Goal: Communication & Community: Participate in discussion

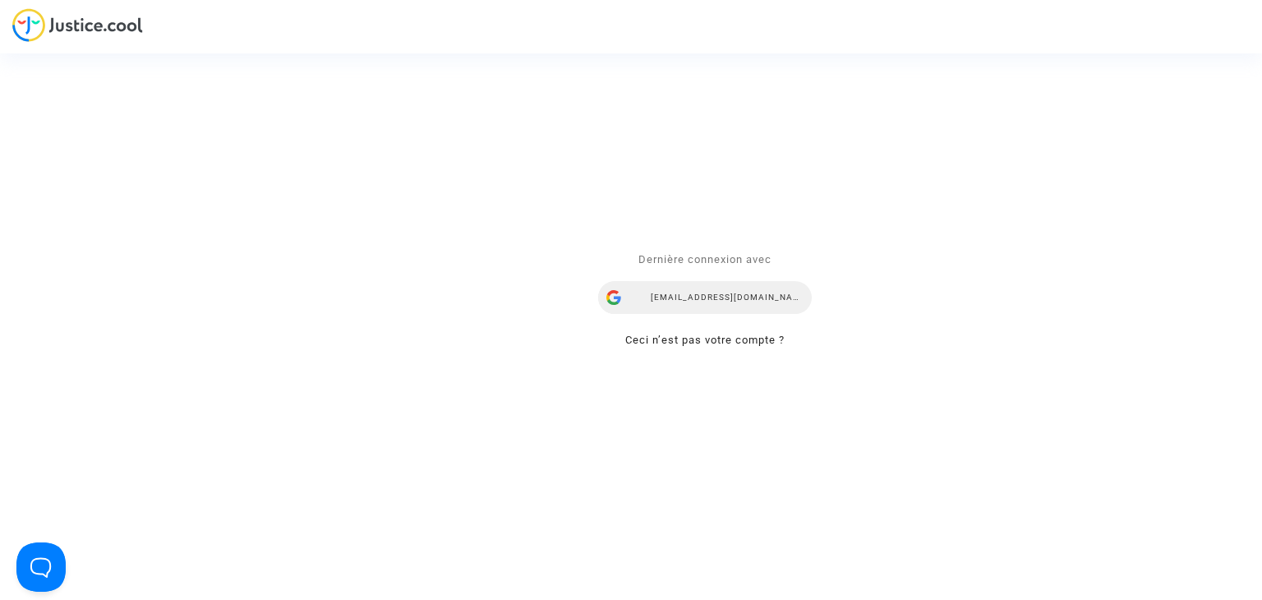
click at [685, 301] on div "snezana.radenkovic@your-ce.com" at bounding box center [705, 298] width 214 height 33
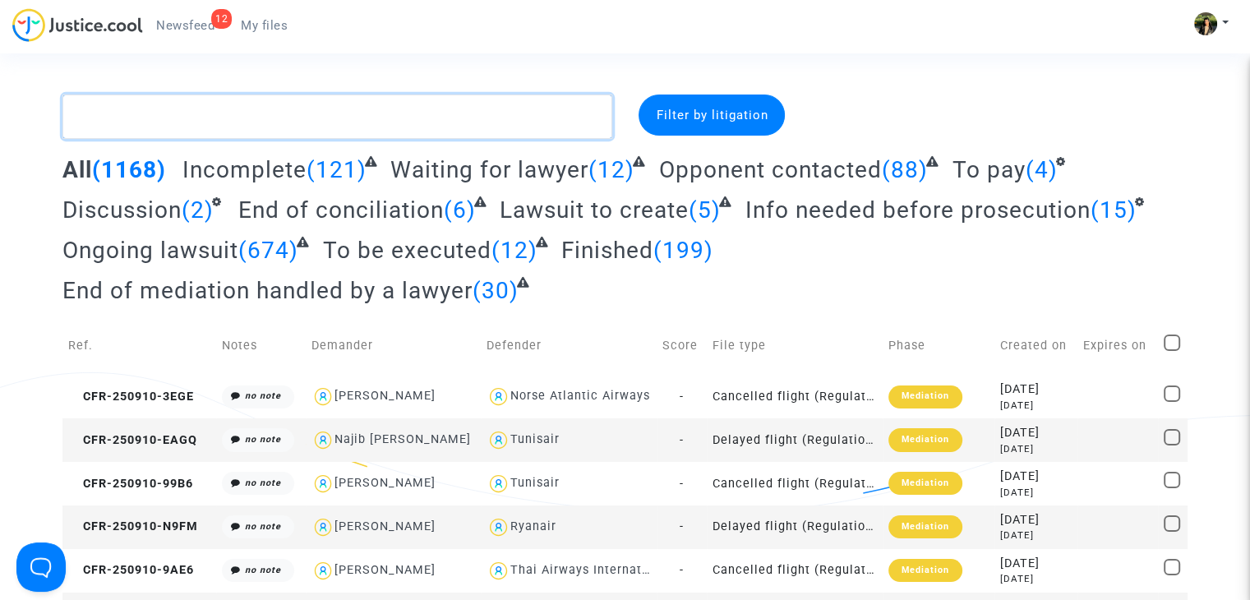
paste textarea "Jeremie"
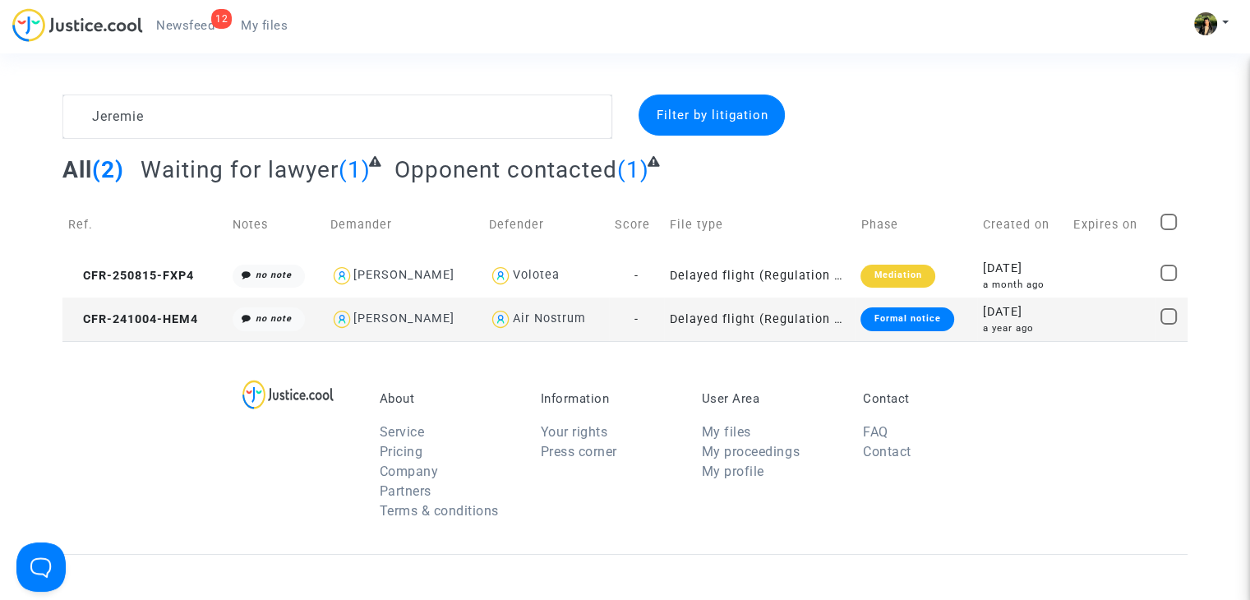
click at [424, 320] on div "[PERSON_NAME]" at bounding box center [403, 318] width 101 height 14
type textarea "Jeremie @"[PERSON_NAME]" @"Pitcher Avocat""
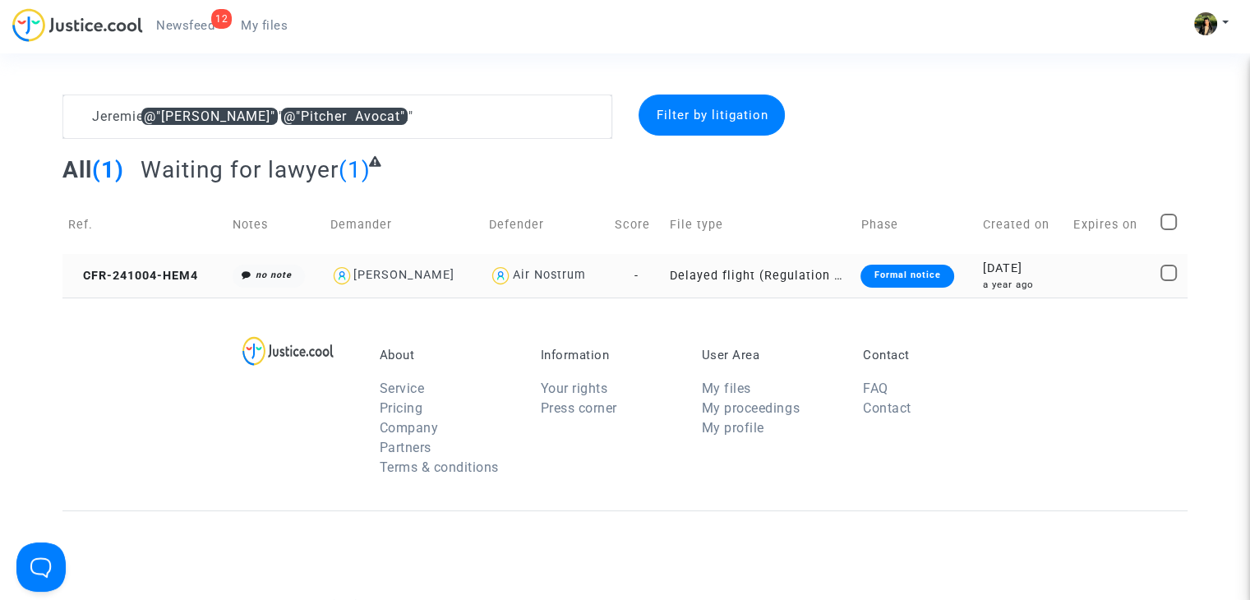
click at [795, 288] on td "Delayed flight (Regulation EC 261/2004)" at bounding box center [759, 276] width 191 height 44
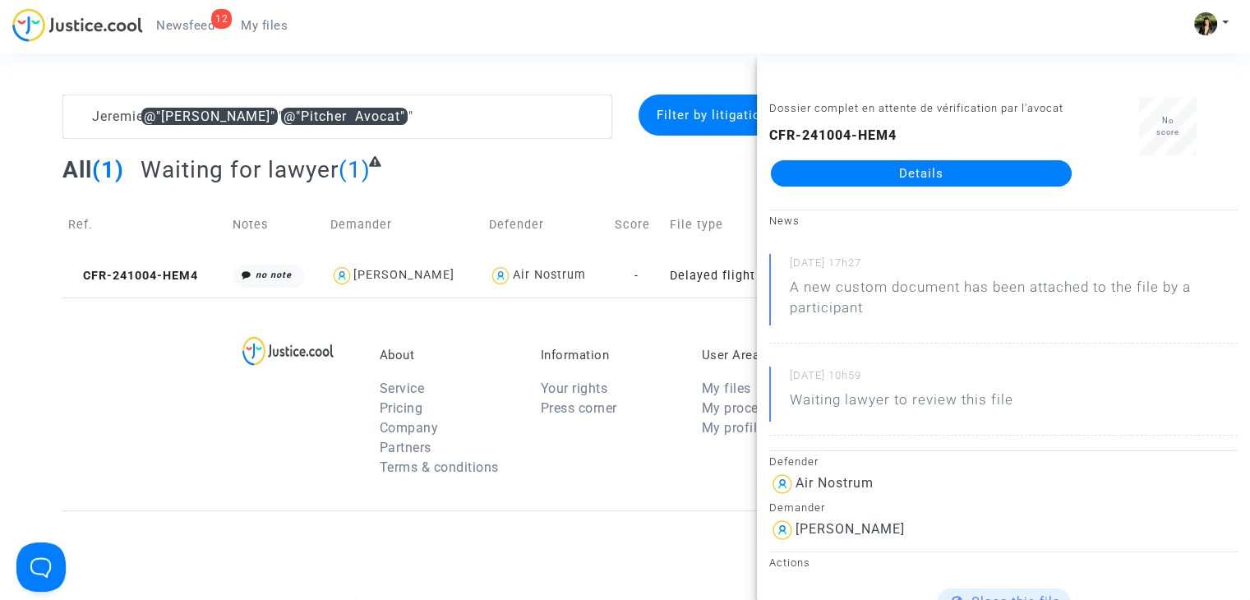
click at [889, 166] on link "Details" at bounding box center [921, 173] width 301 height 26
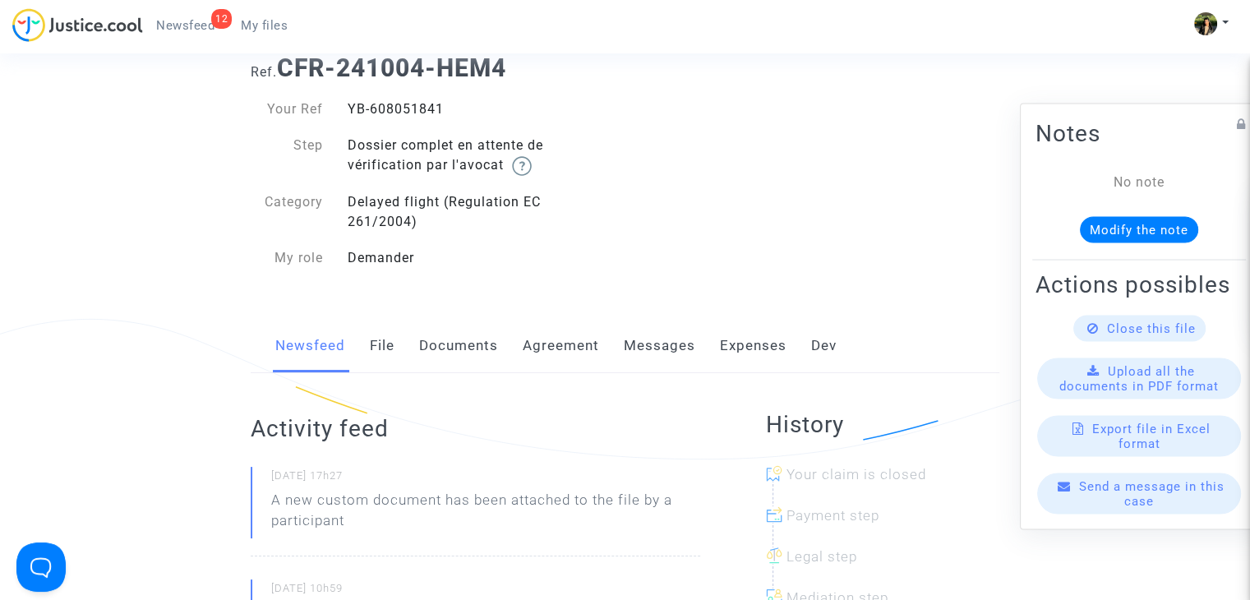
scroll to position [82, 0]
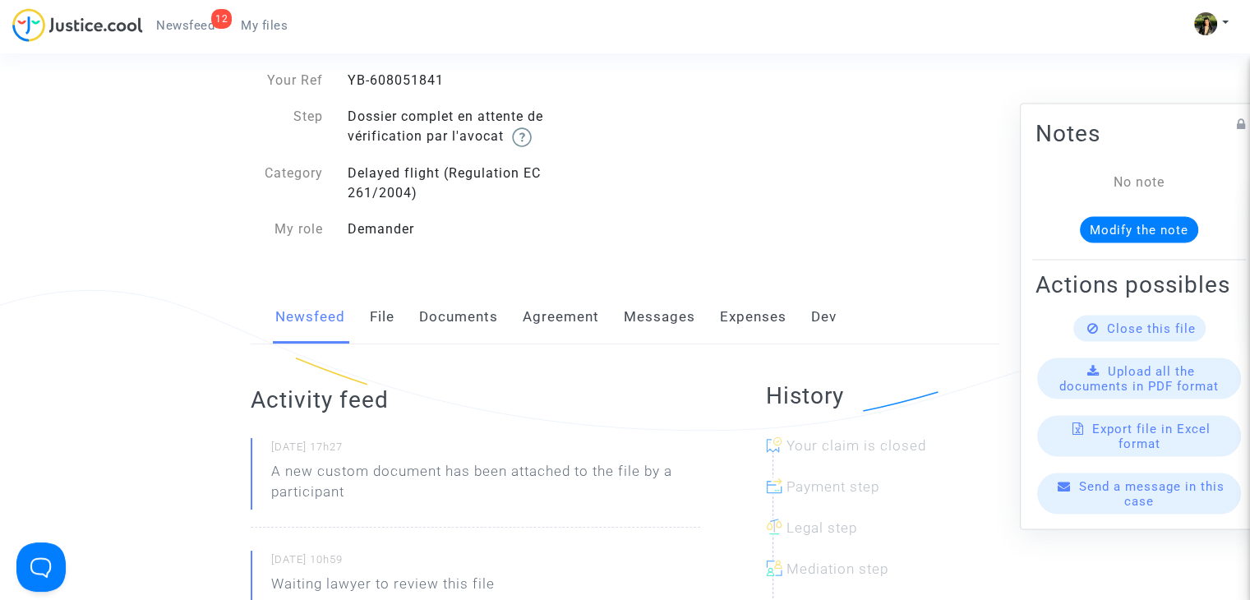
click at [658, 313] on link "Messages" at bounding box center [659, 317] width 71 height 54
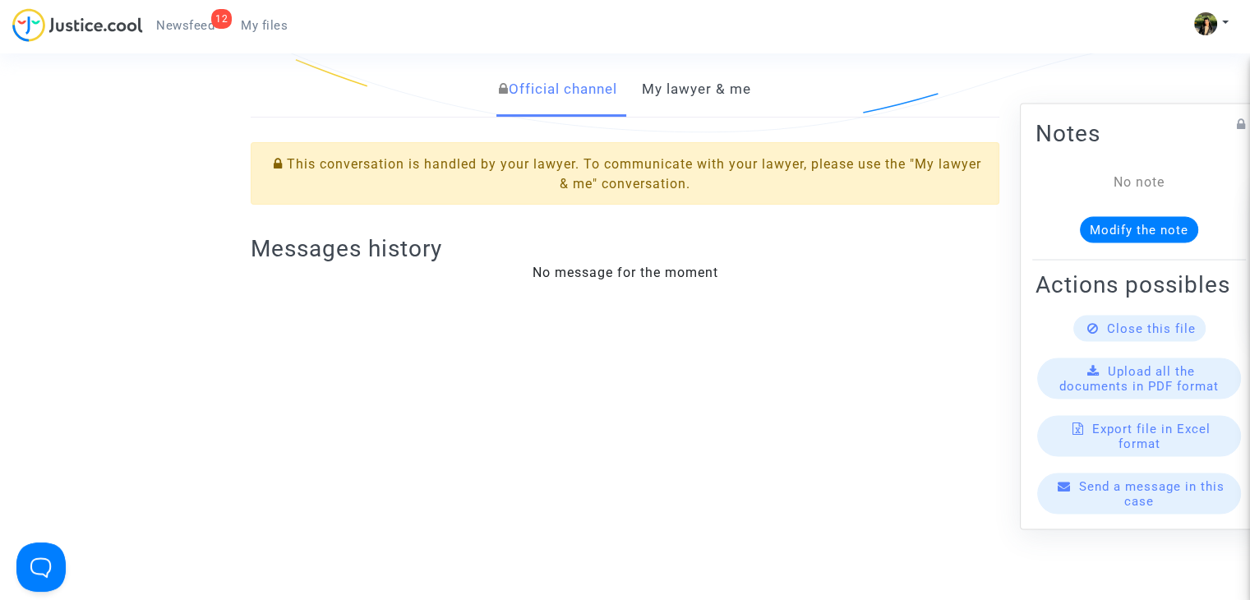
scroll to position [411, 0]
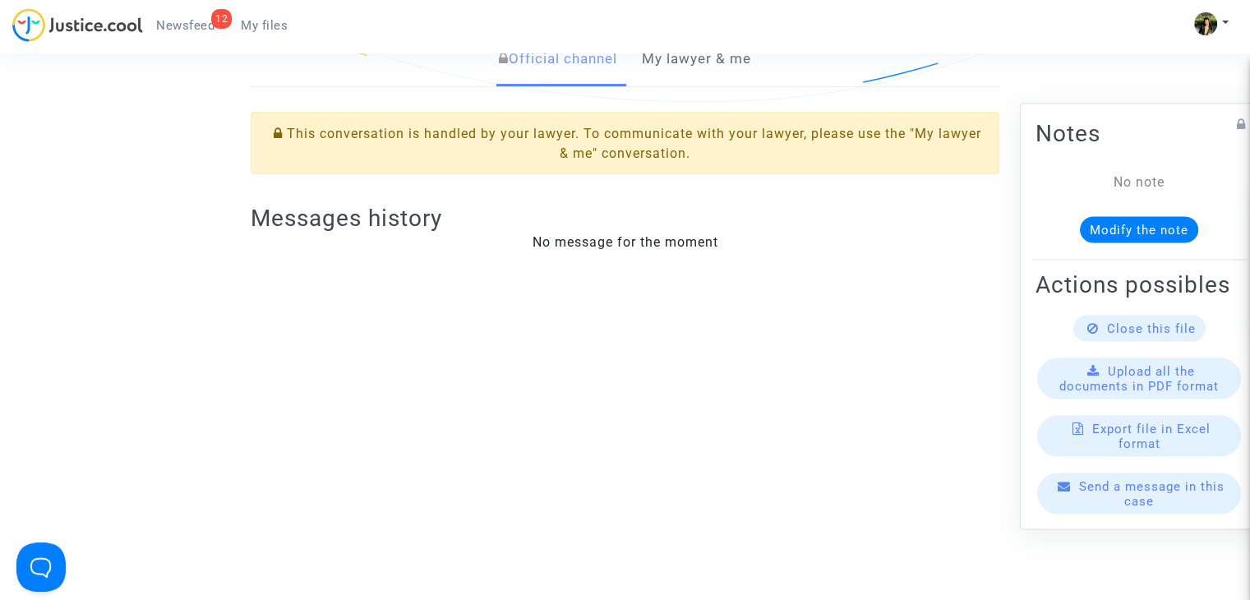
click at [721, 50] on div "12 Newsfeed My files My profile Settings Log out" at bounding box center [625, 30] width 1250 height 45
click at [726, 67] on link "My lawyer & me" at bounding box center [696, 59] width 109 height 54
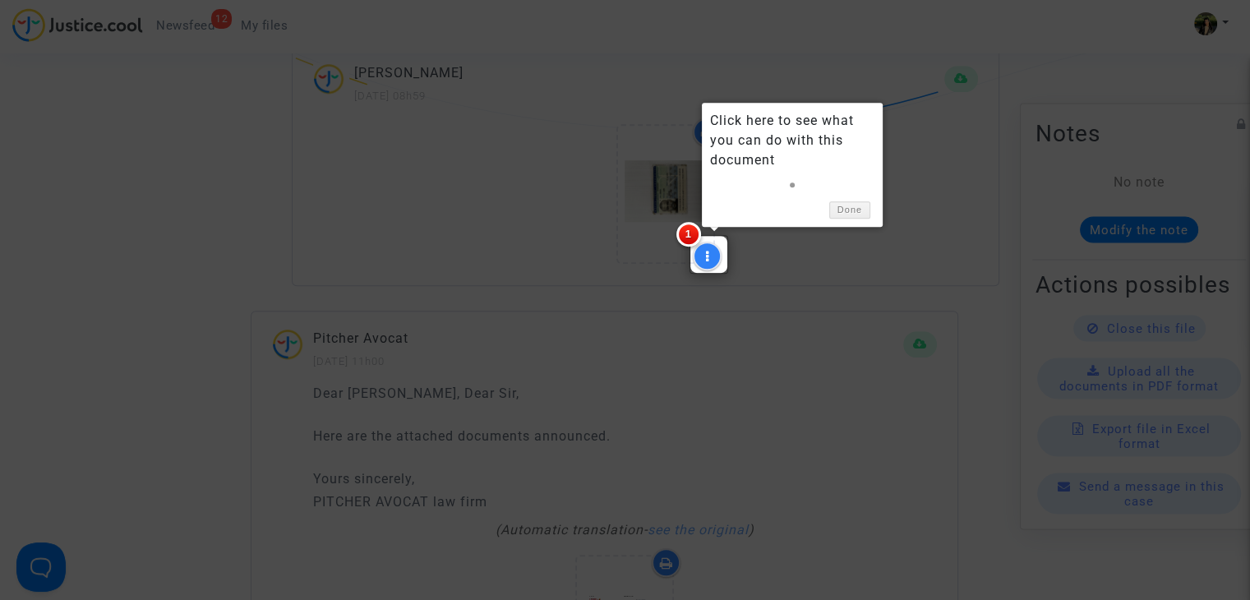
scroll to position [1150, 0]
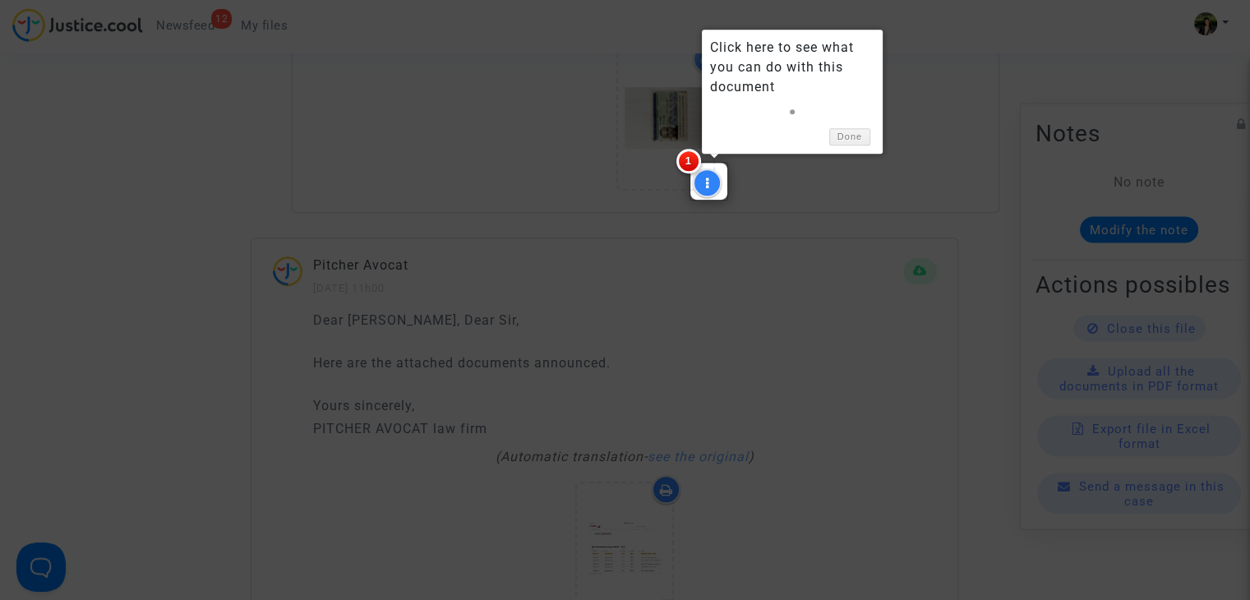
click at [743, 198] on div at bounding box center [625, 300] width 1250 height 600
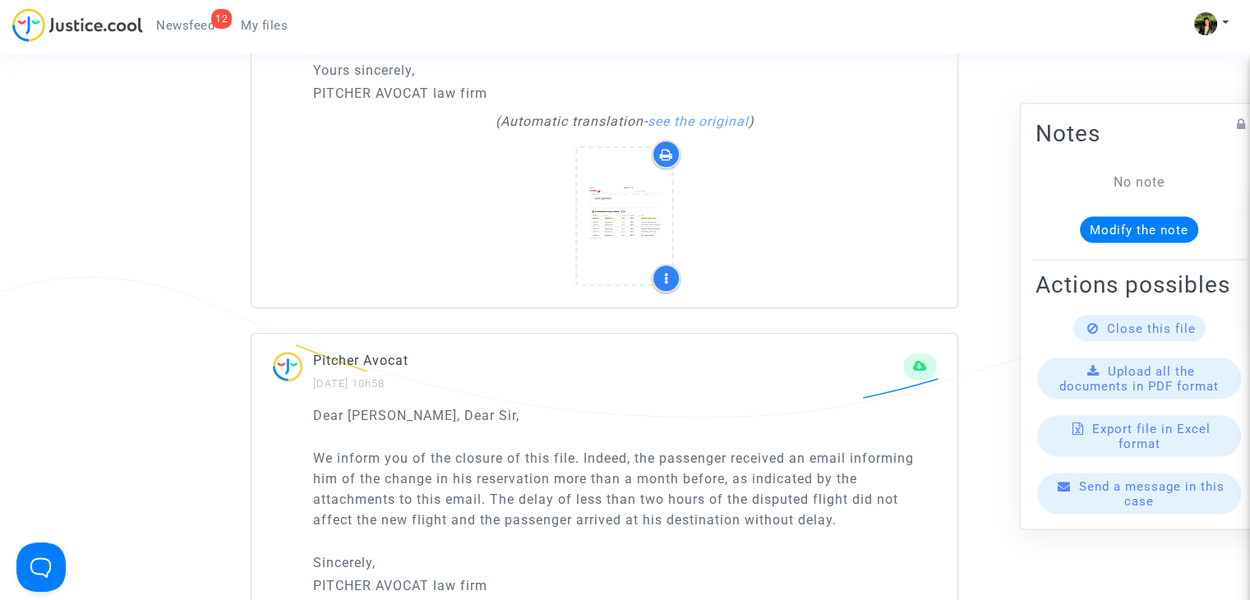
scroll to position [1397, 0]
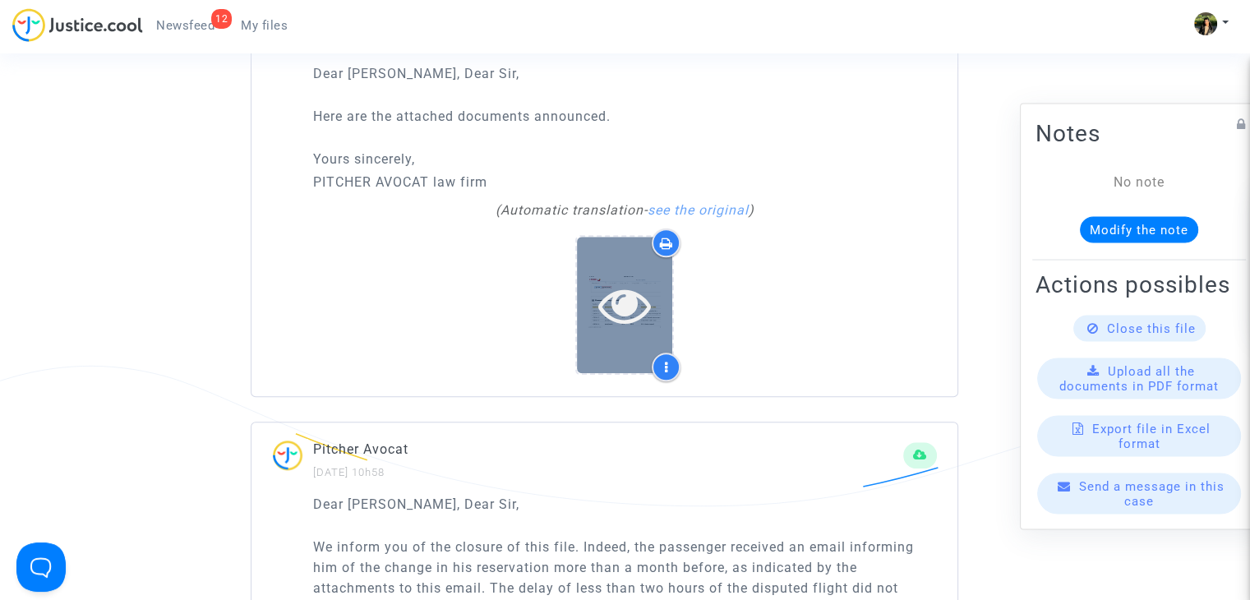
click at [606, 327] on icon at bounding box center [624, 305] width 53 height 53
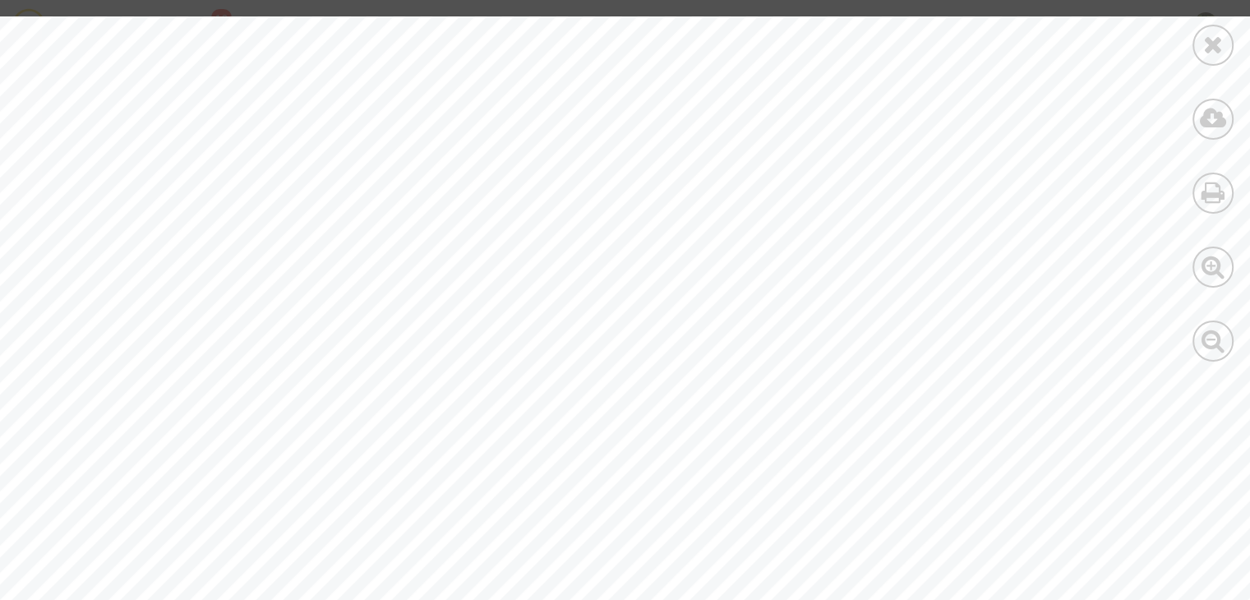
scroll to position [411, 0]
click at [1209, 54] on icon at bounding box center [1213, 44] width 21 height 25
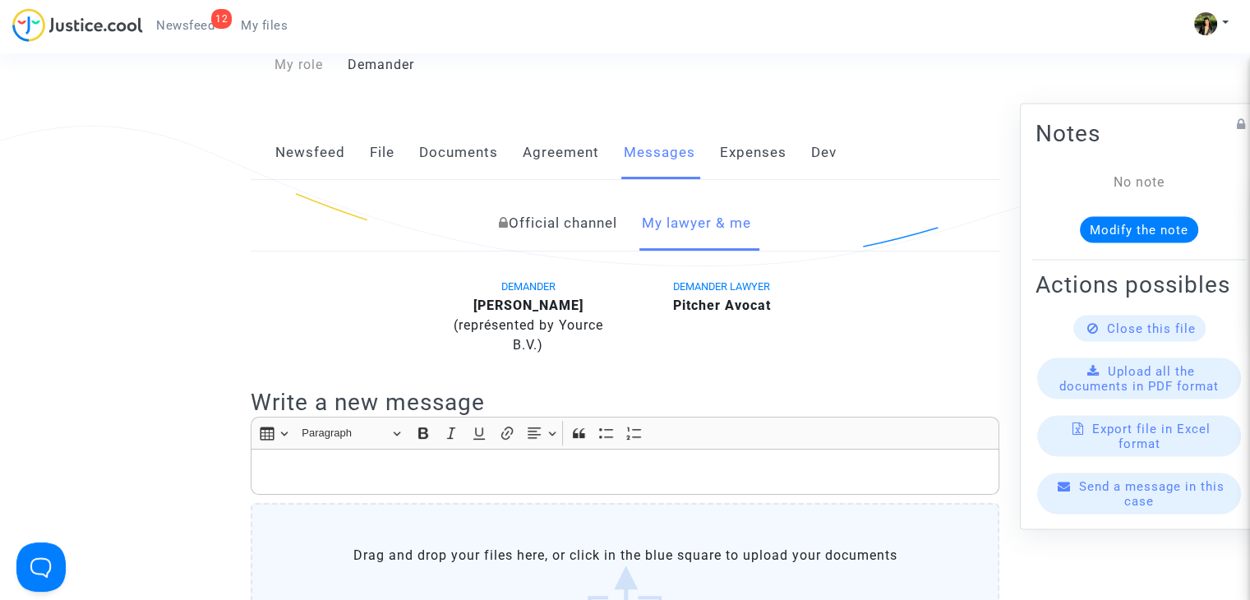
scroll to position [0, 0]
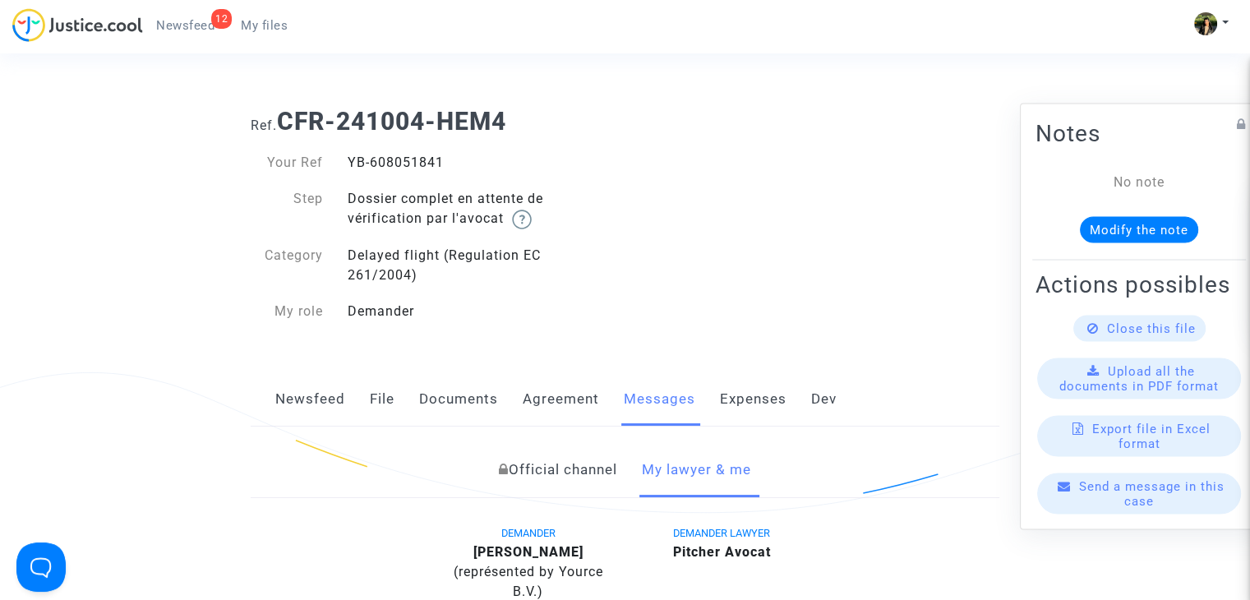
click at [304, 402] on link "Newsfeed" at bounding box center [310, 399] width 70 height 54
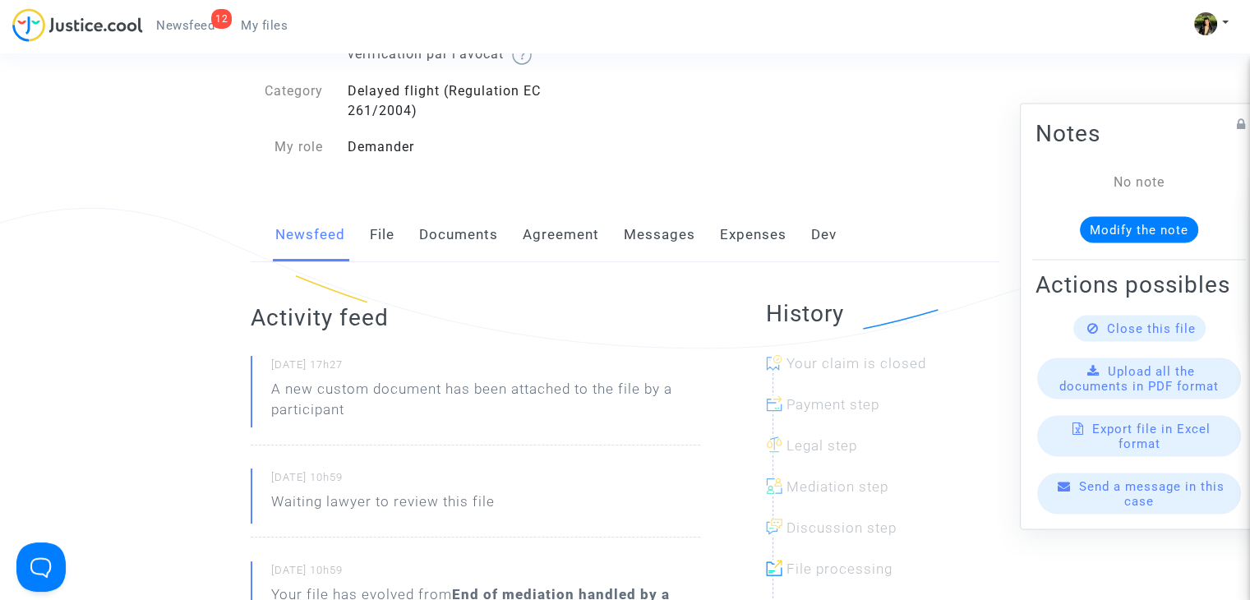
scroll to position [82, 0]
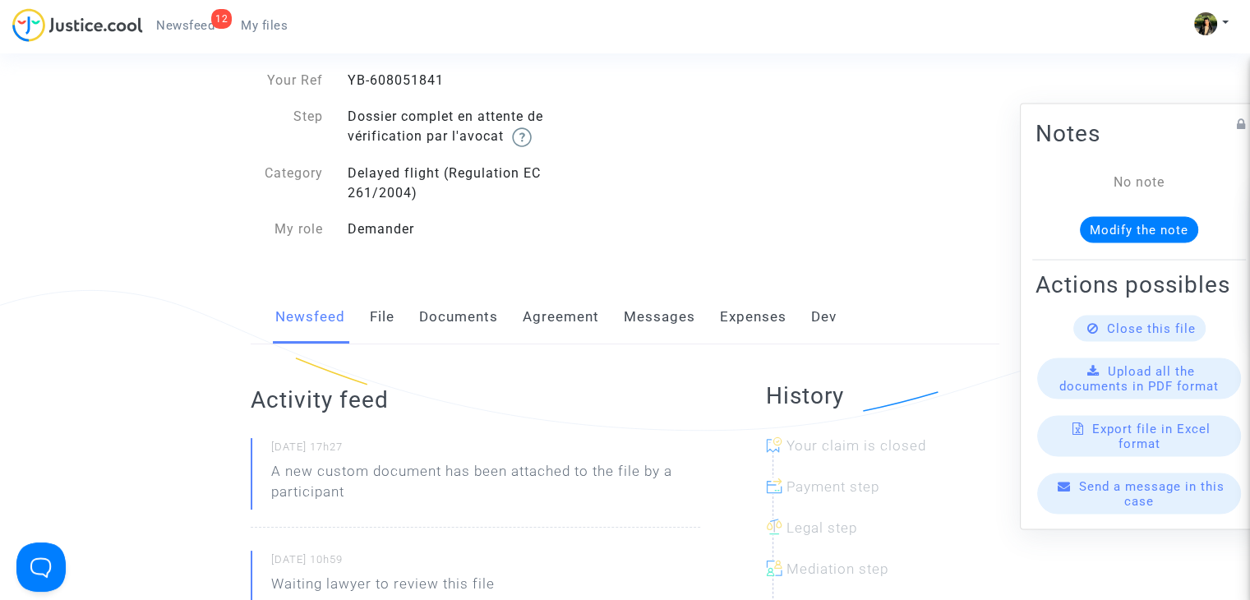
click at [663, 321] on link "Messages" at bounding box center [659, 317] width 71 height 54
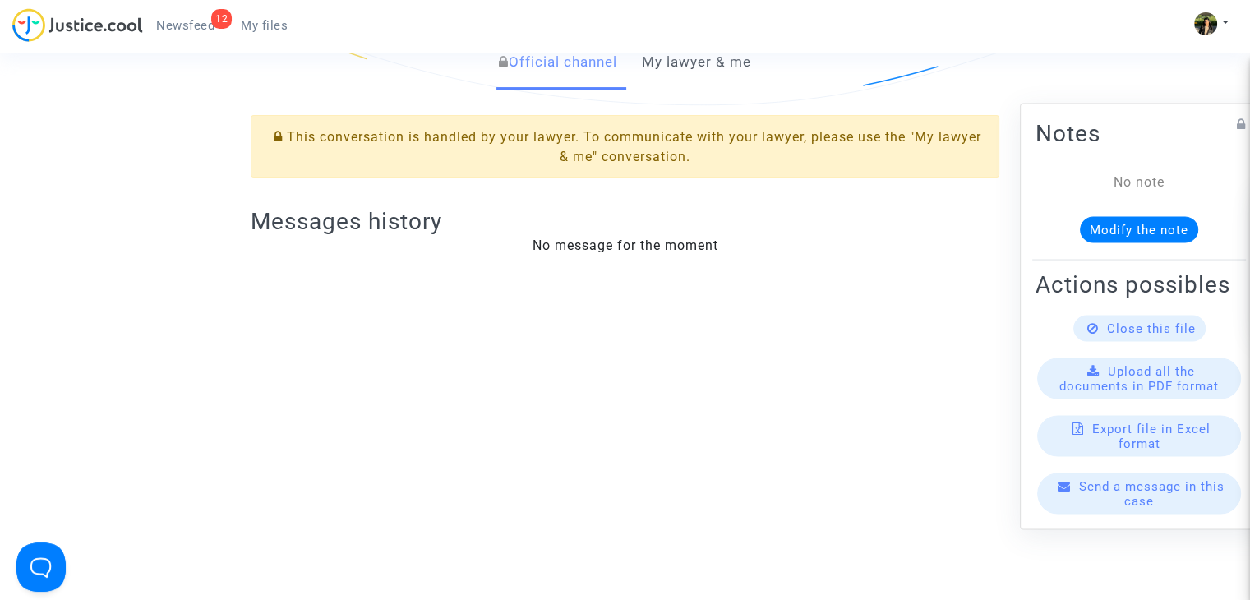
scroll to position [411, 0]
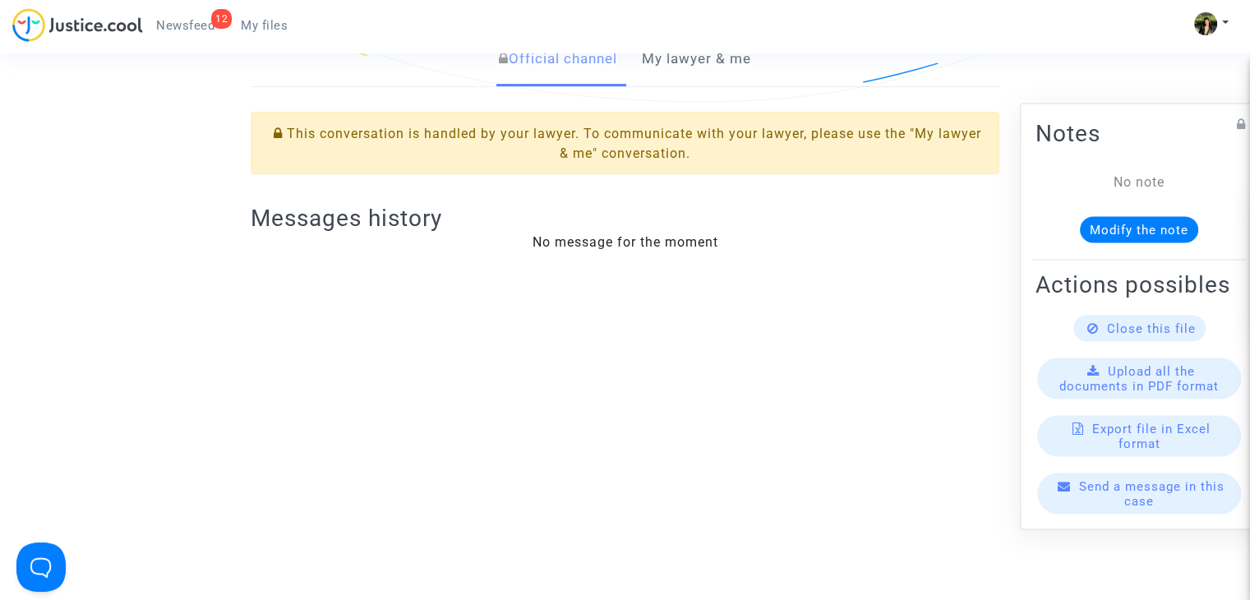
click at [721, 53] on div "12 Newsfeed My files My profile Settings Log out" at bounding box center [625, 30] width 1250 height 45
click at [713, 79] on link "My lawyer & me" at bounding box center [696, 59] width 109 height 54
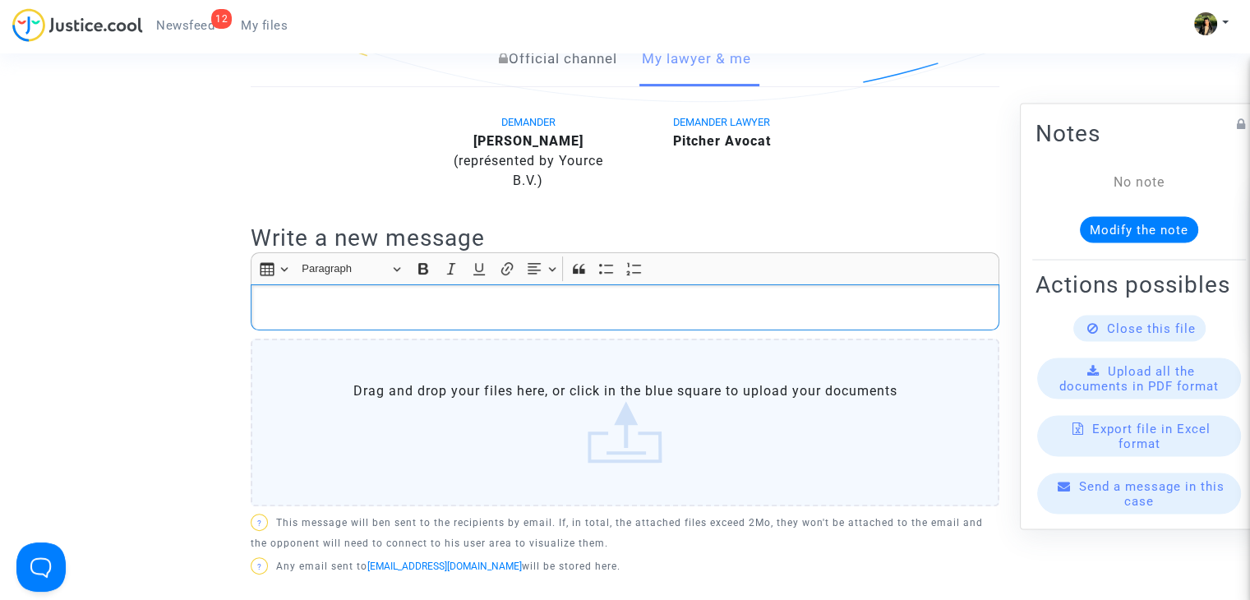
click at [480, 306] on p "Rich Text Editor, main" at bounding box center [625, 307] width 731 height 21
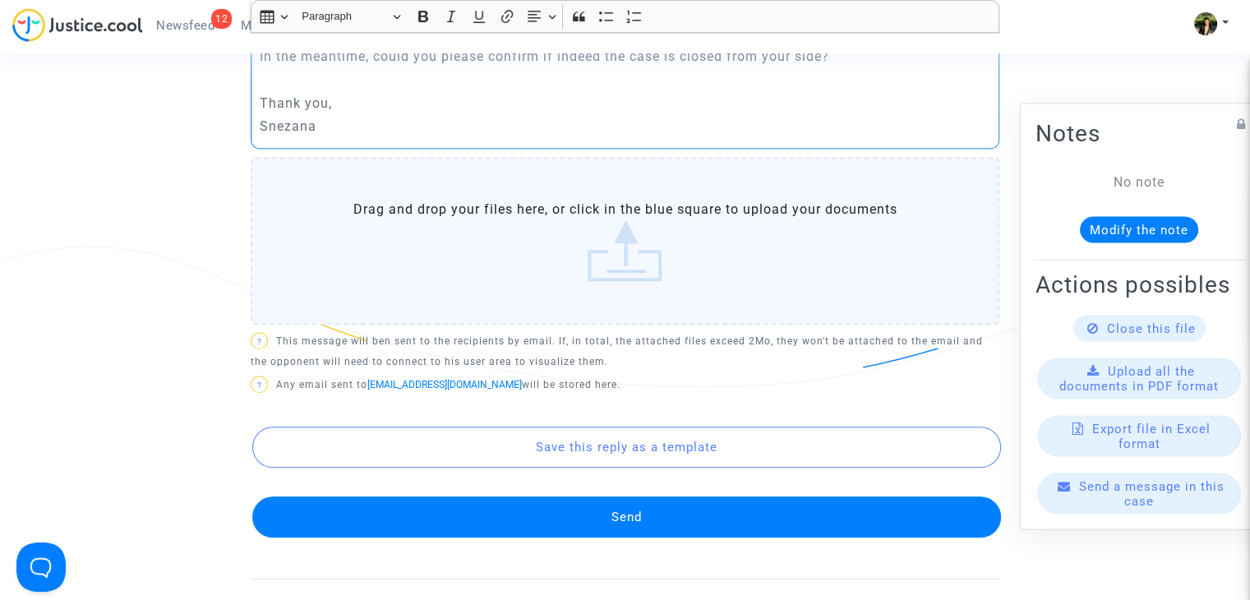
scroll to position [822, 0]
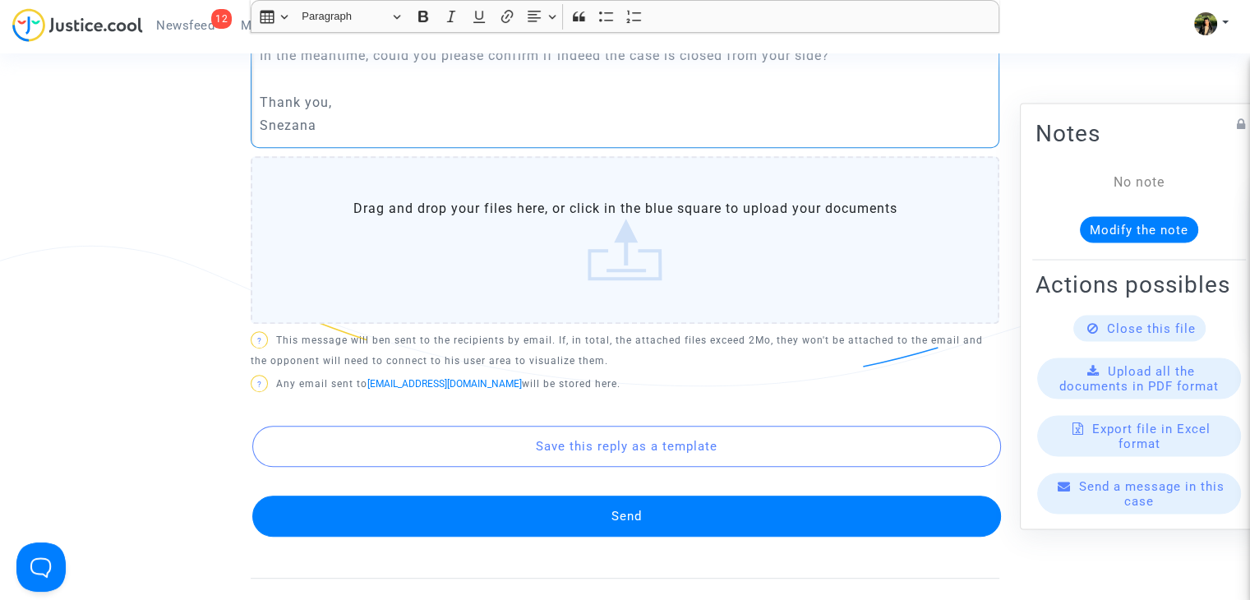
click at [681, 519] on button "Send" at bounding box center [626, 515] width 748 height 41
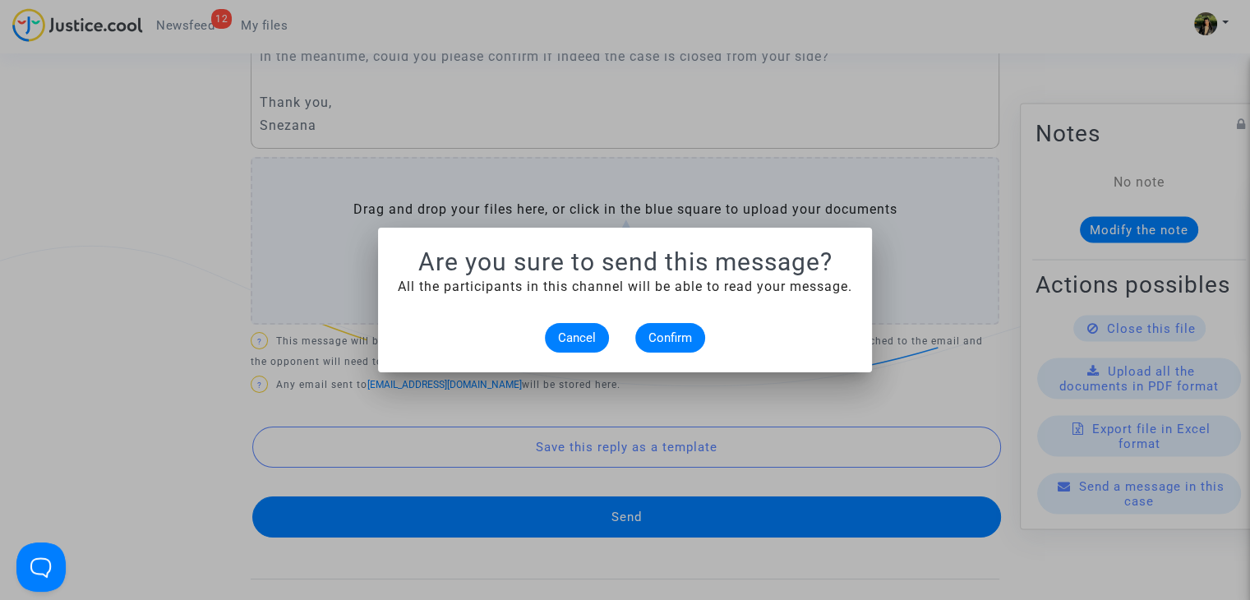
scroll to position [0, 0]
click at [677, 339] on span "Confirm" at bounding box center [670, 337] width 44 height 15
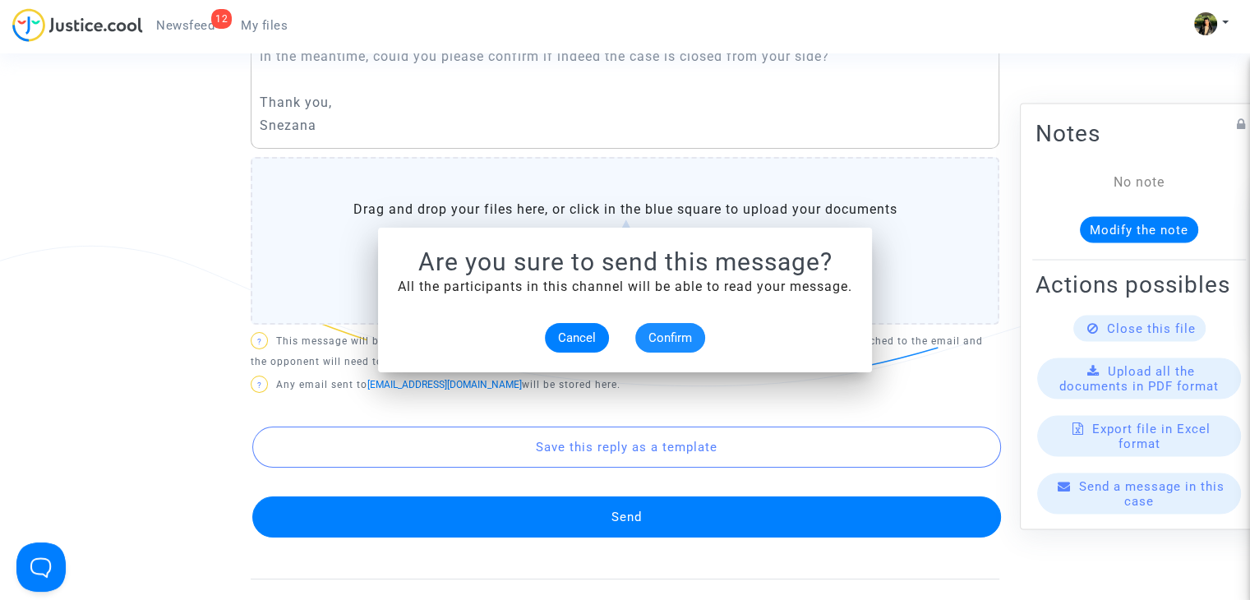
scroll to position [822, 0]
